Goal: Information Seeking & Learning: Learn about a topic

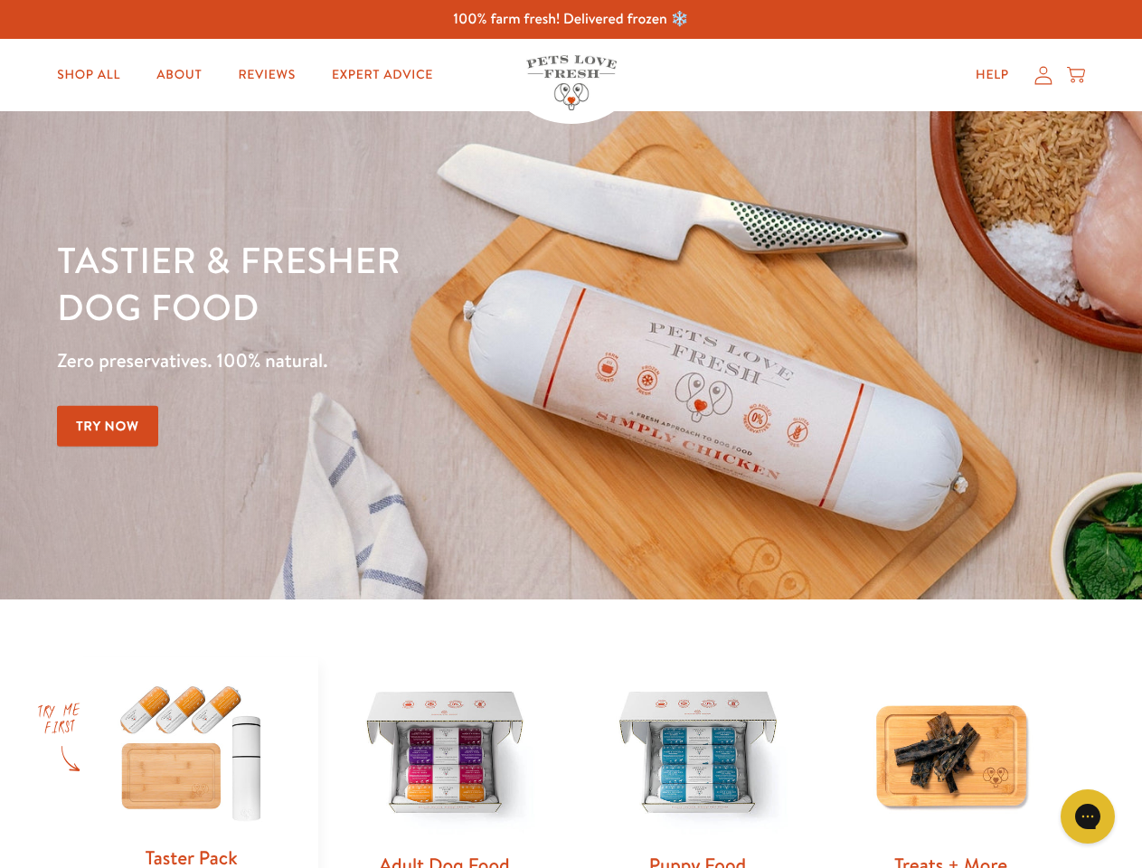
click at [571, 434] on div "Tastier & fresher dog food Zero preservatives. 100% natural. Try Now" at bounding box center [400, 355] width 686 height 239
click at [1088, 817] on icon "Gorgias live chat" at bounding box center [1087, 816] width 17 height 17
